Goal: Task Accomplishment & Management: Complete application form

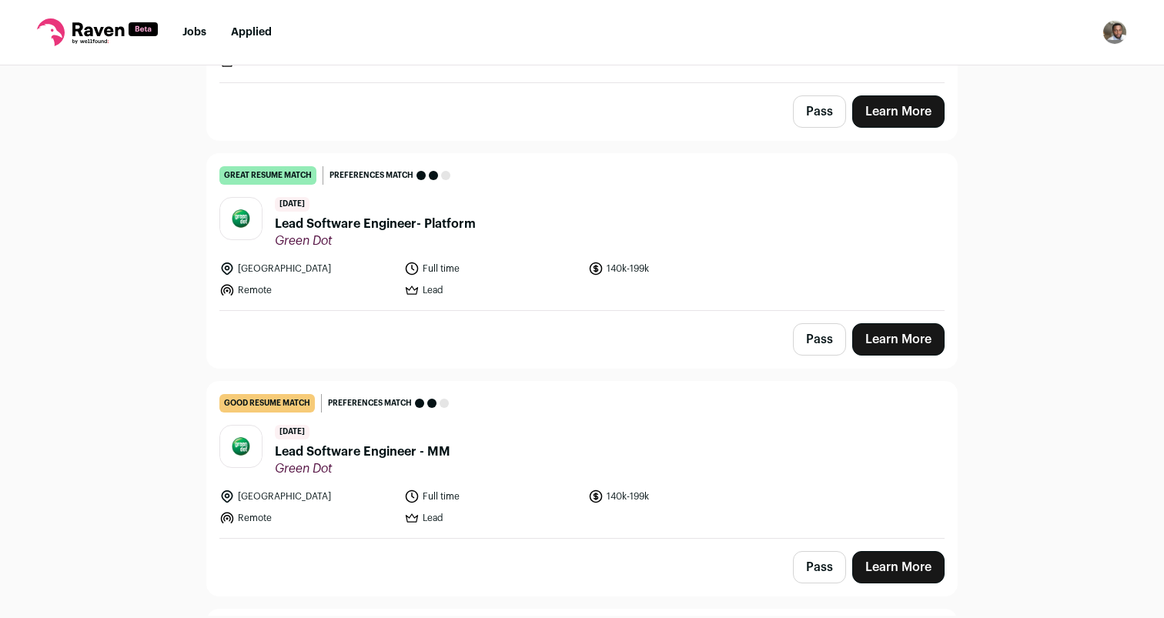
scroll to position [751, 0]
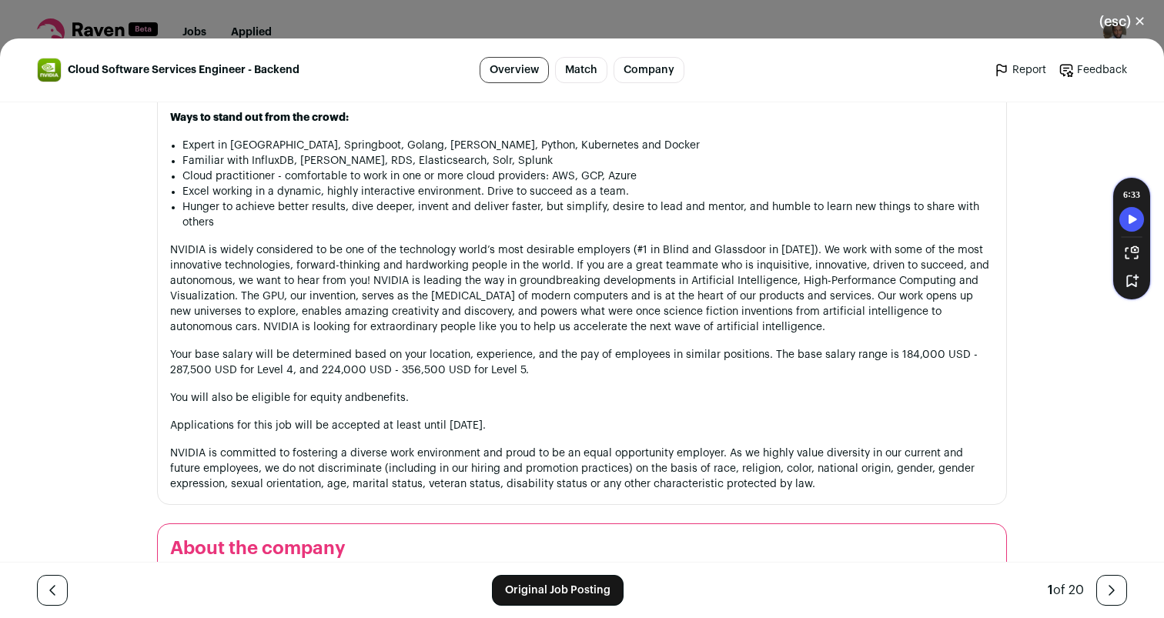
scroll to position [1671, 0]
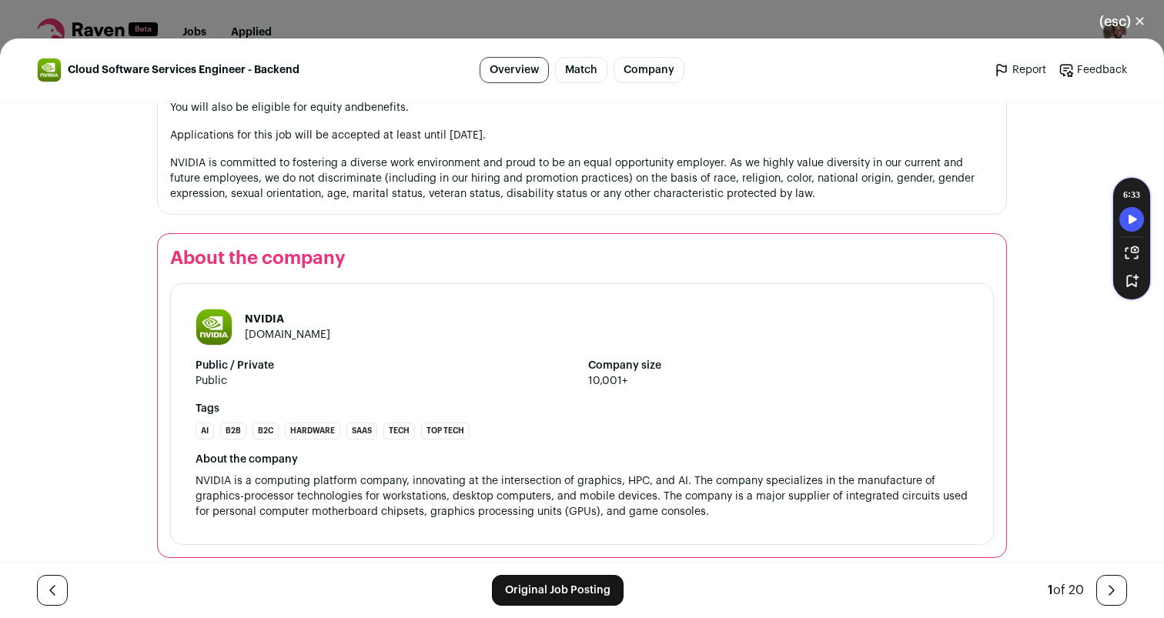
click at [559, 596] on link "Original Job Posting" at bounding box center [558, 590] width 132 height 31
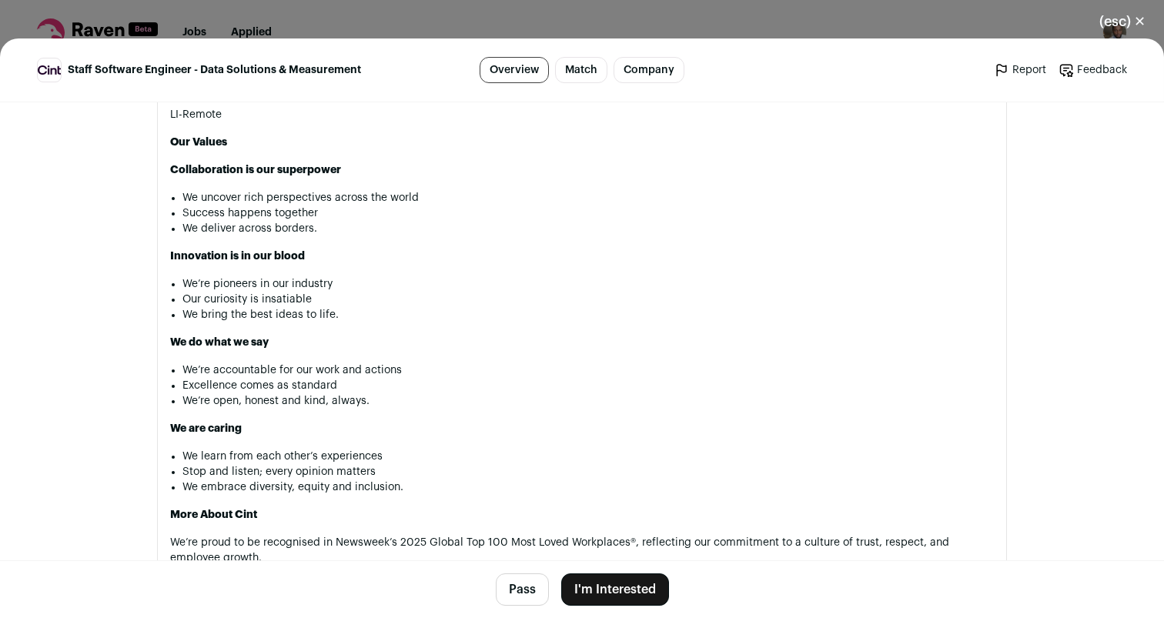
scroll to position [1967, 0]
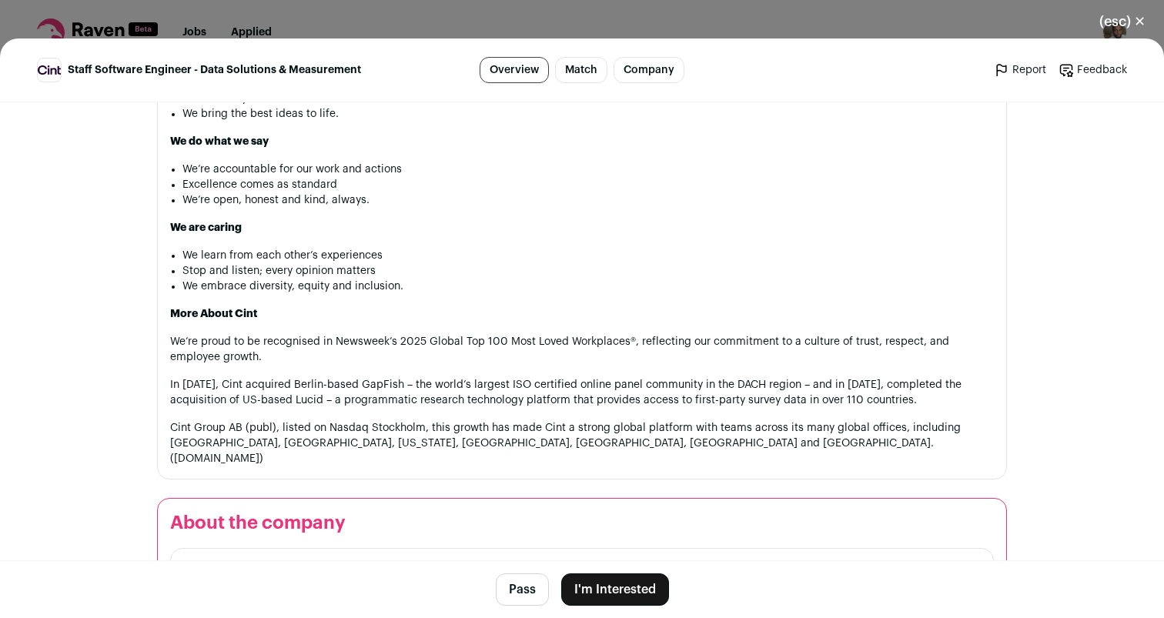
click at [612, 594] on button "I'm Interested" at bounding box center [615, 590] width 108 height 32
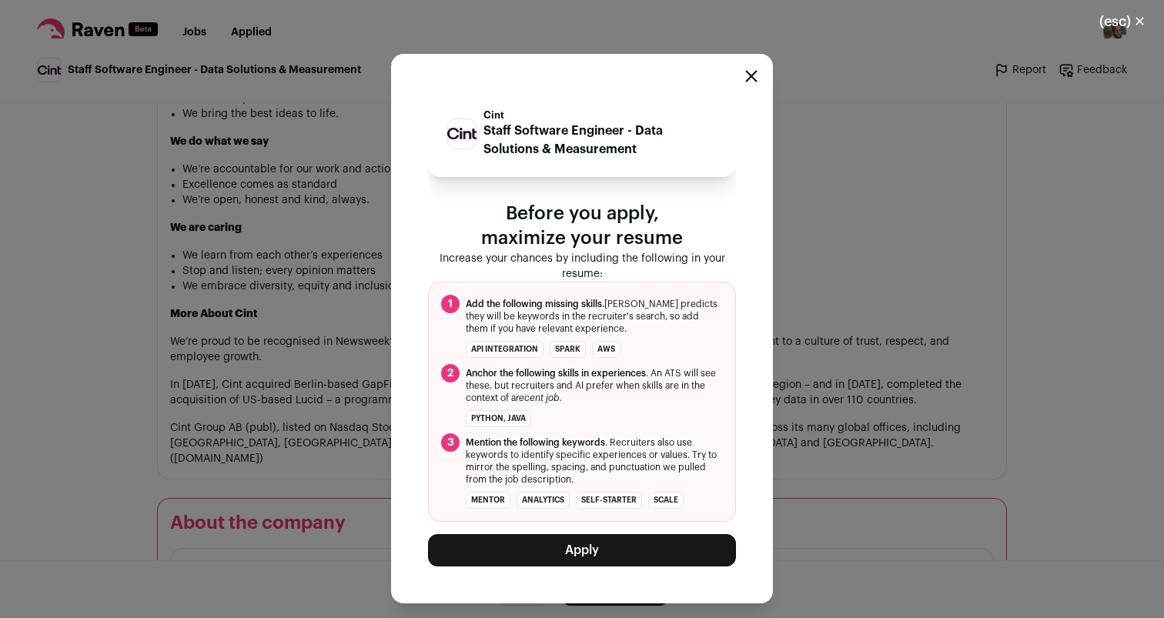
click at [627, 552] on button "Apply" at bounding box center [582, 550] width 308 height 32
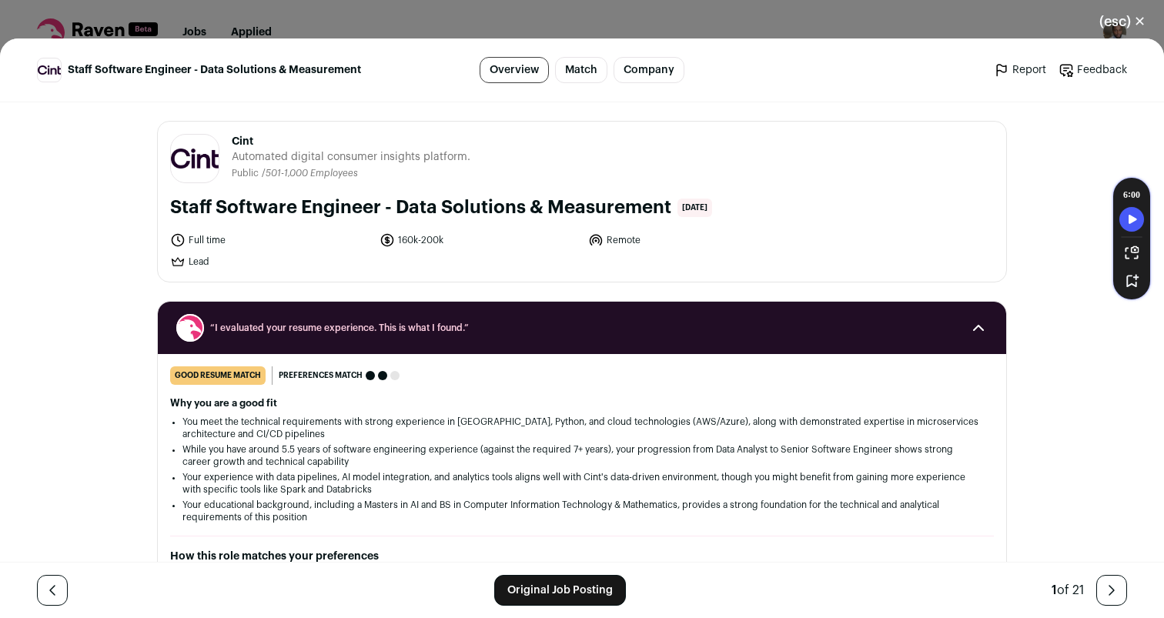
click at [1145, 25] on button "(esc) ✕" at bounding box center [1122, 22] width 83 height 34
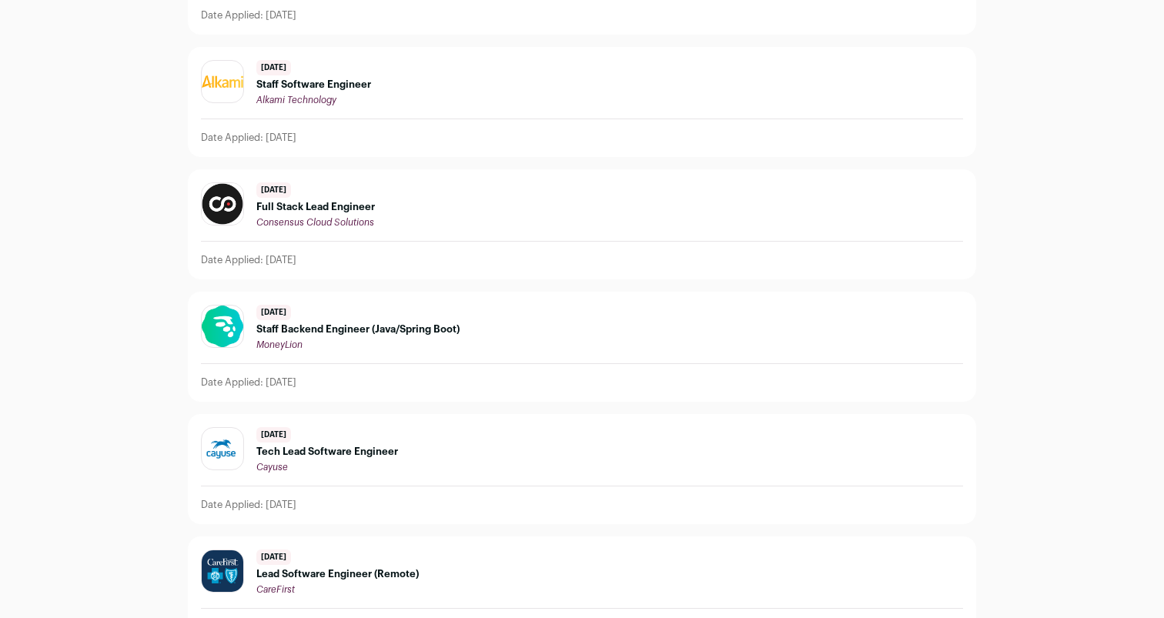
scroll to position [362, 0]
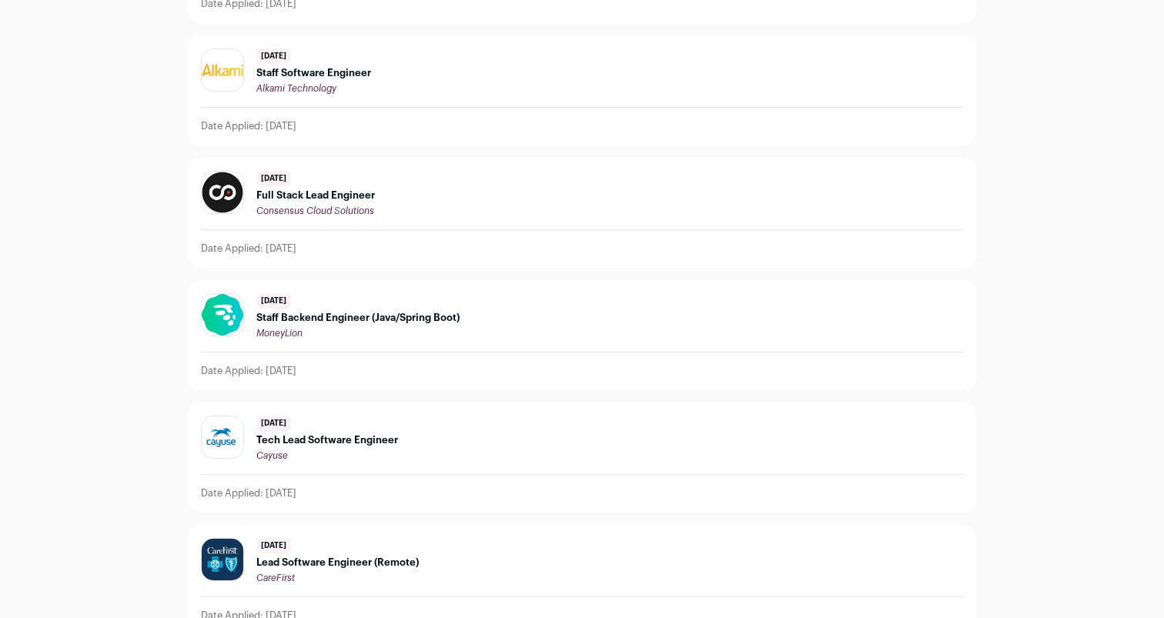
click at [388, 315] on span "Staff Backend Engineer (Java/Spring Boot)" at bounding box center [357, 318] width 203 height 12
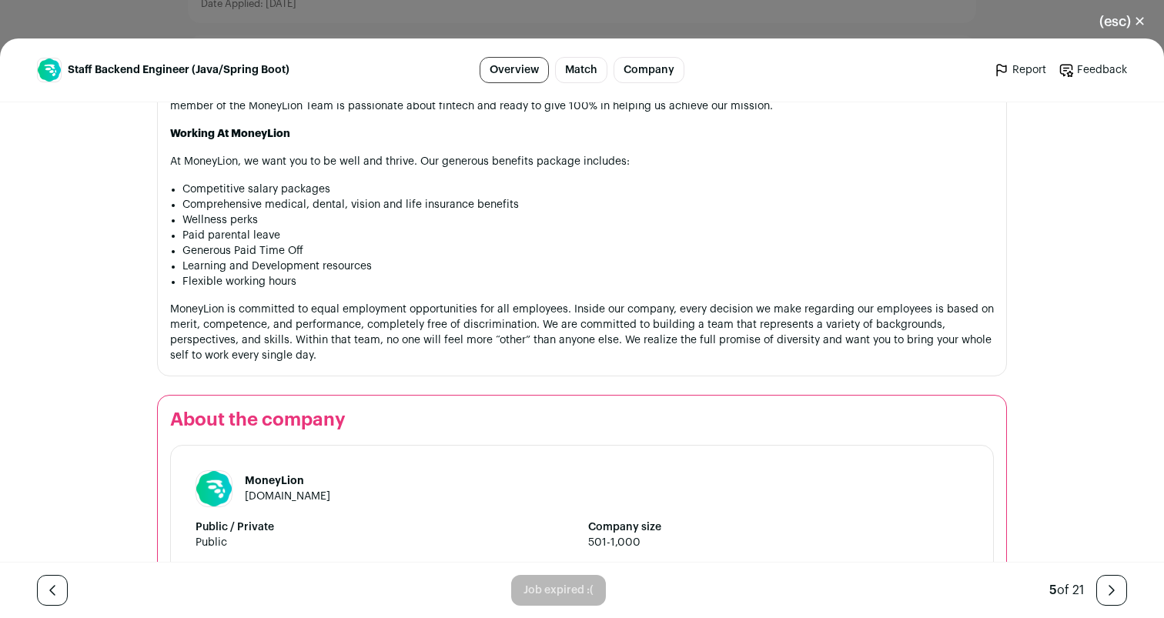
scroll to position [1868, 0]
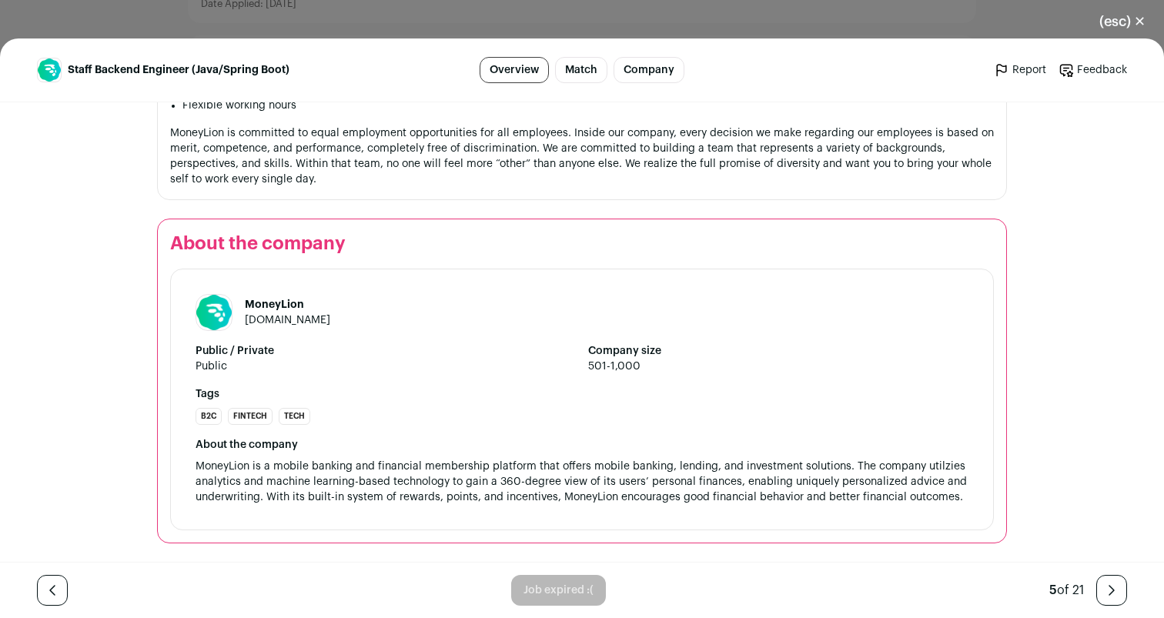
click at [574, 512] on div "MoneyLion [DOMAIN_NAME] Public / Private Public Company size 501-1,000 Tags B2C…" at bounding box center [582, 400] width 824 height 262
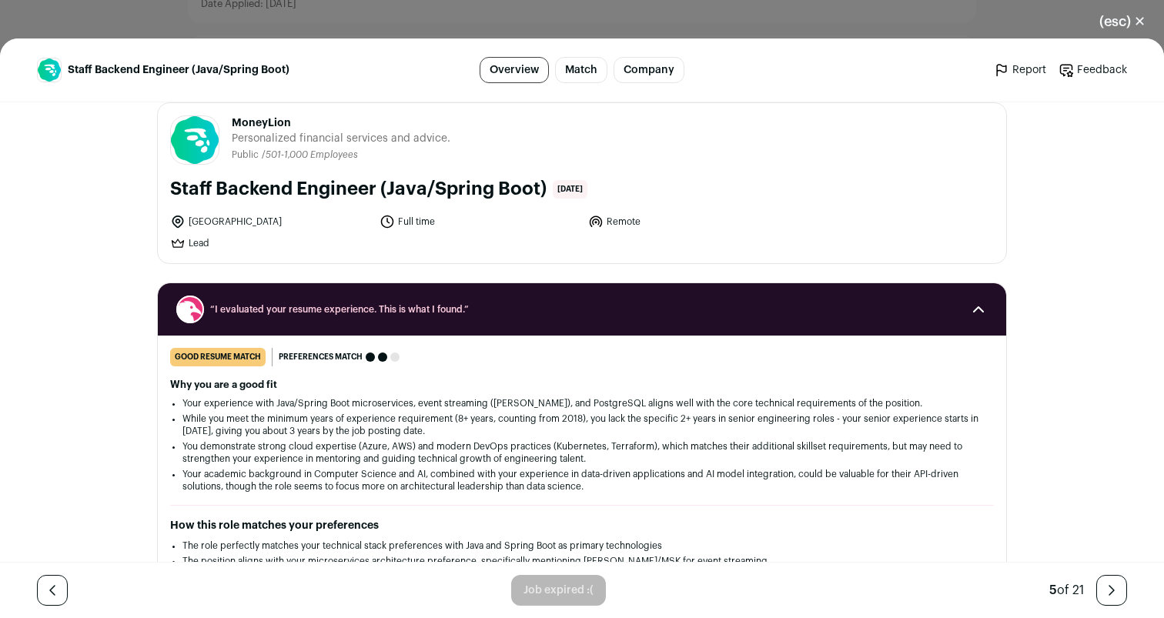
scroll to position [0, 0]
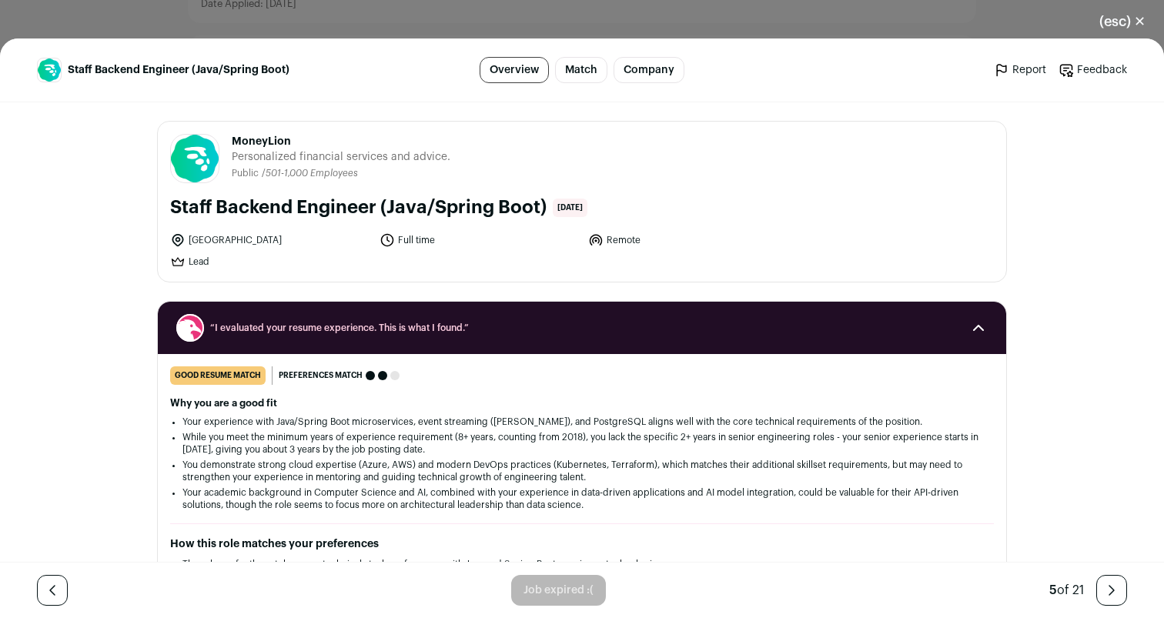
click at [574, 512] on div "good resume match You meet the must-have requirements but are missing some nice…" at bounding box center [582, 574] width 849 height 414
click at [558, 418] on li "Your experience with Java/Spring Boot microservices, event streaming ([PERSON_N…" at bounding box center [581, 422] width 799 height 12
click at [503, 416] on li "Your experience with Java/Spring Boot microservices, event streaming ([PERSON_N…" at bounding box center [581, 422] width 799 height 12
